Goal: Task Accomplishment & Management: Use online tool/utility

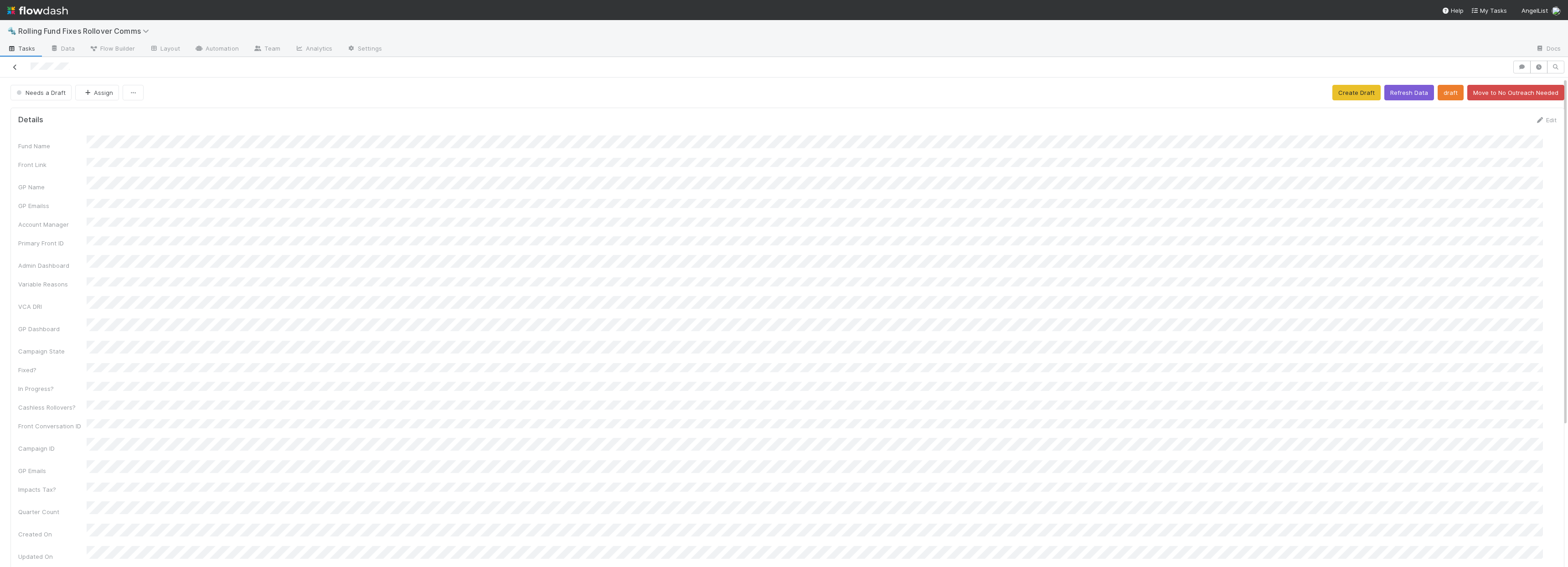
click at [17, 68] on icon at bounding box center [15, 67] width 9 height 6
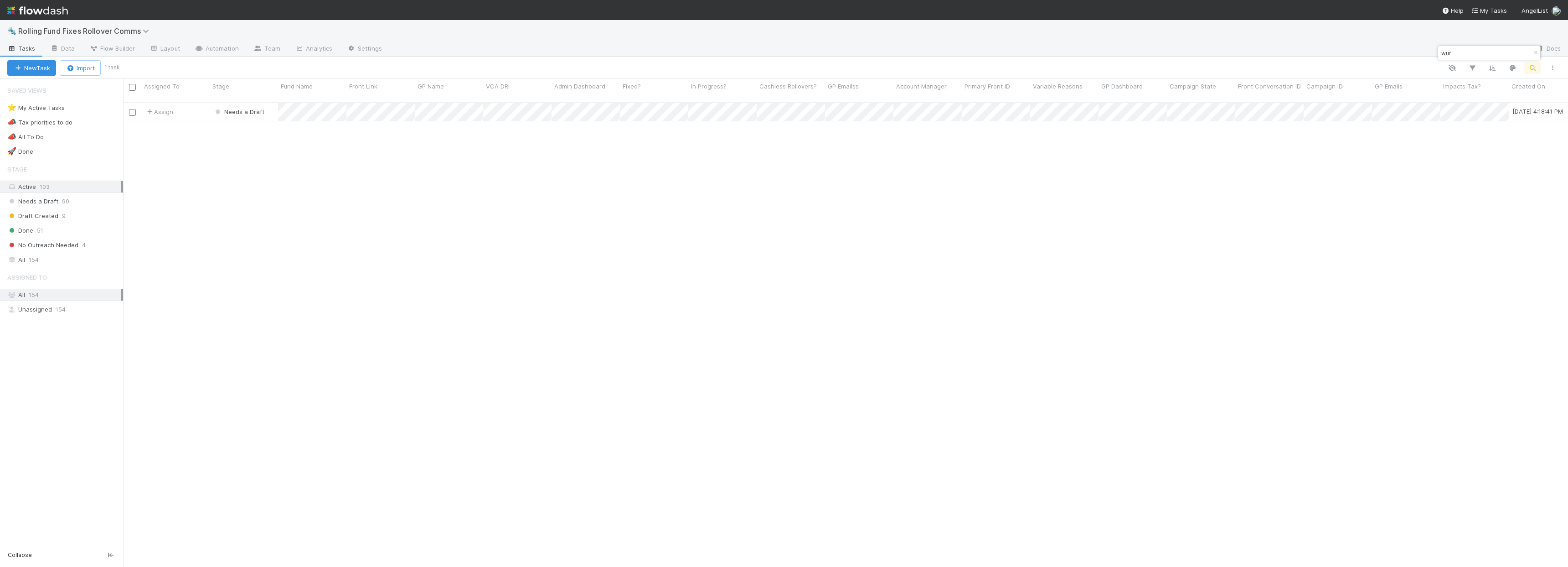
scroll to position [465, 1438]
click at [1464, 55] on input "wuri" at bounding box center [1484, 53] width 91 height 11
type input "[PERSON_NAME]"
click at [190, 104] on div "Assign" at bounding box center [176, 112] width 68 height 18
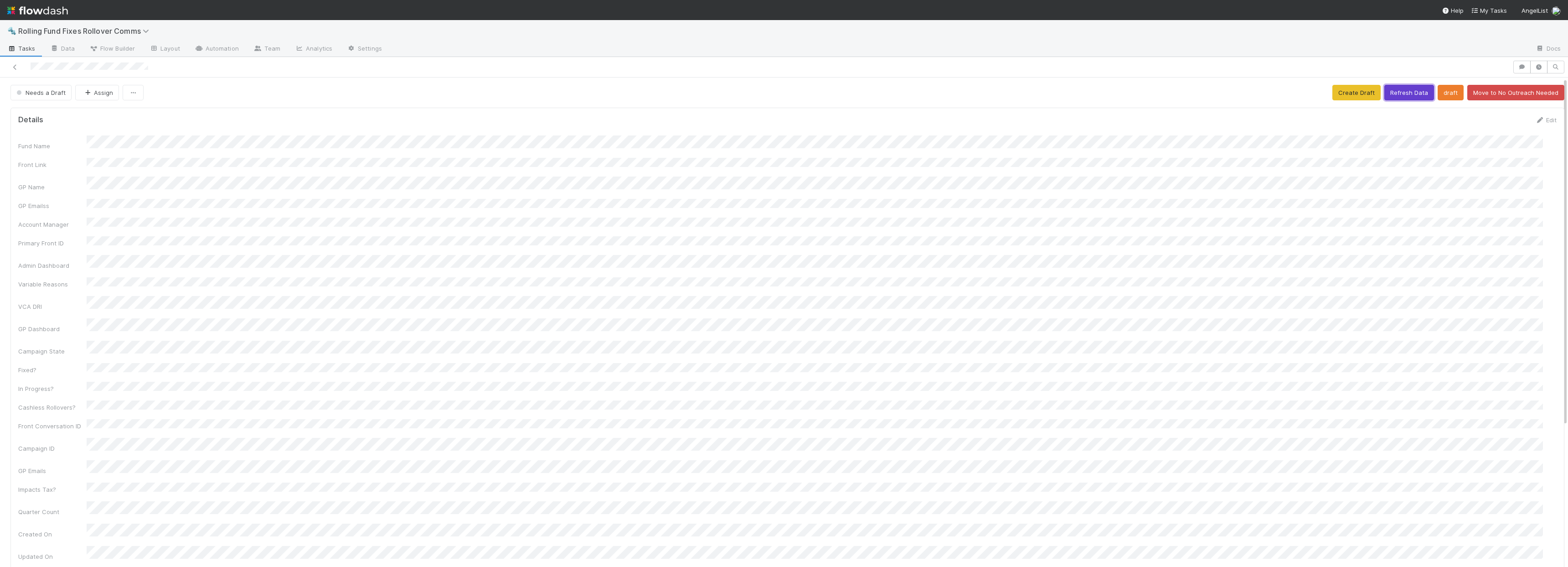
click at [1390, 96] on button "Refresh Data" at bounding box center [1409, 92] width 49 height 15
